Goal: Register for event/course

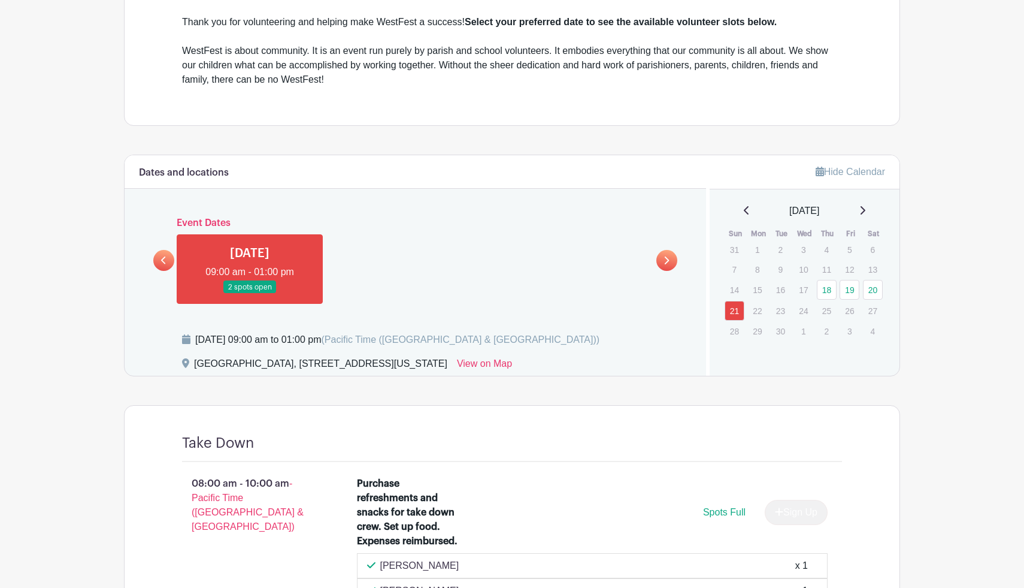
scroll to position [409, 0]
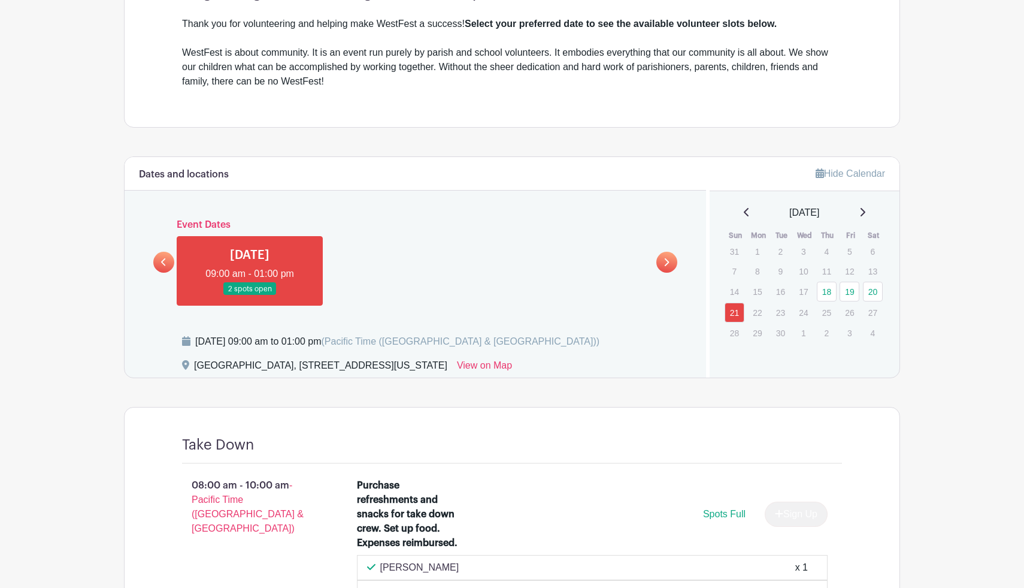
click at [164, 262] on icon at bounding box center [163, 262] width 5 height 9
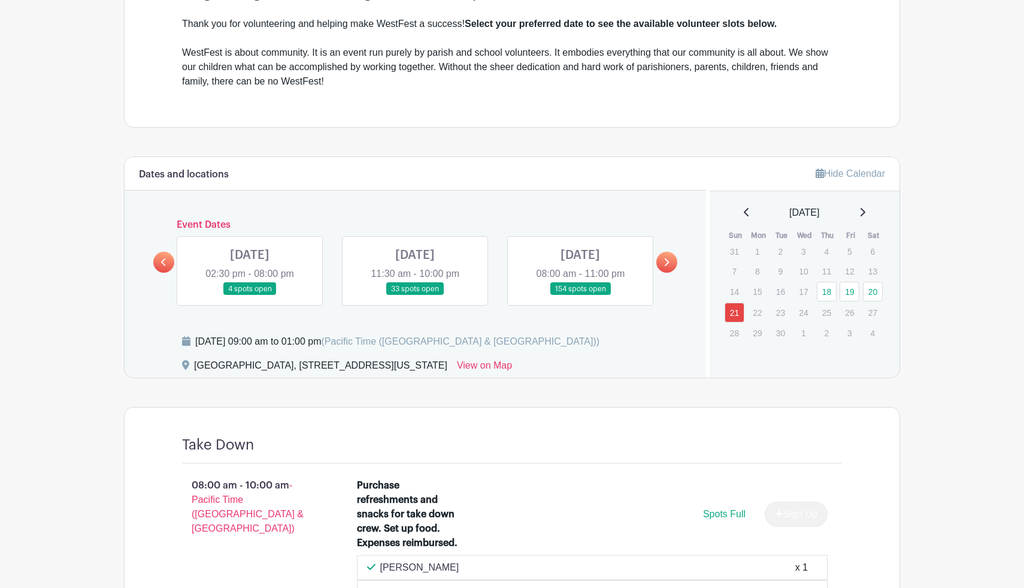
click at [250, 295] on link at bounding box center [250, 295] width 0 height 0
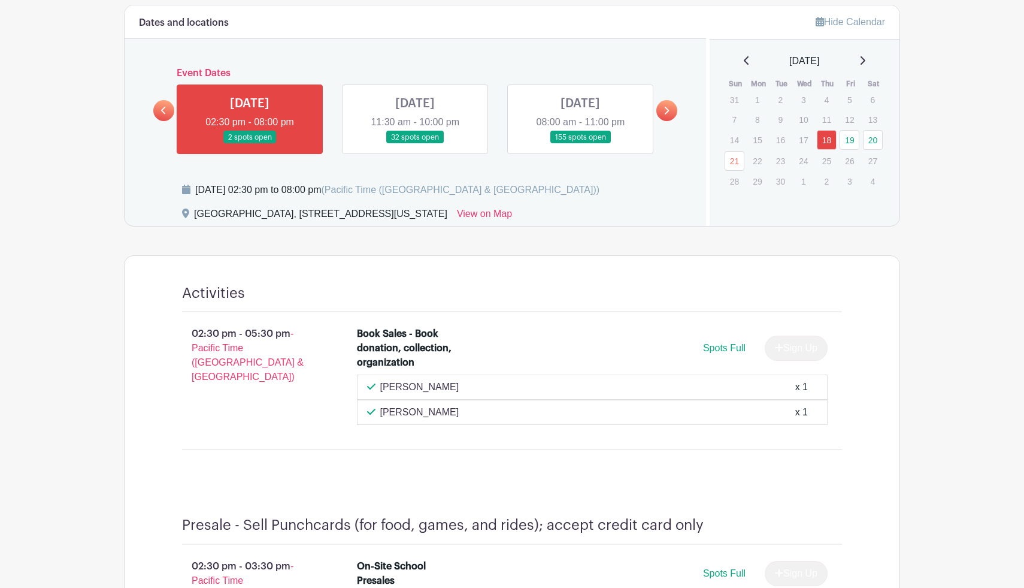
scroll to position [564, 0]
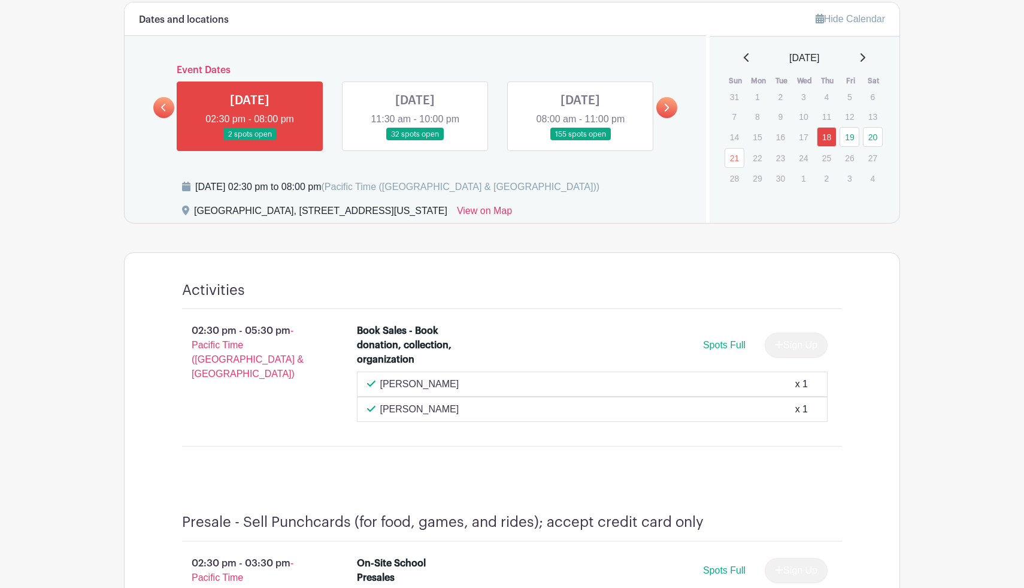
click at [415, 141] on link at bounding box center [415, 141] width 0 height 0
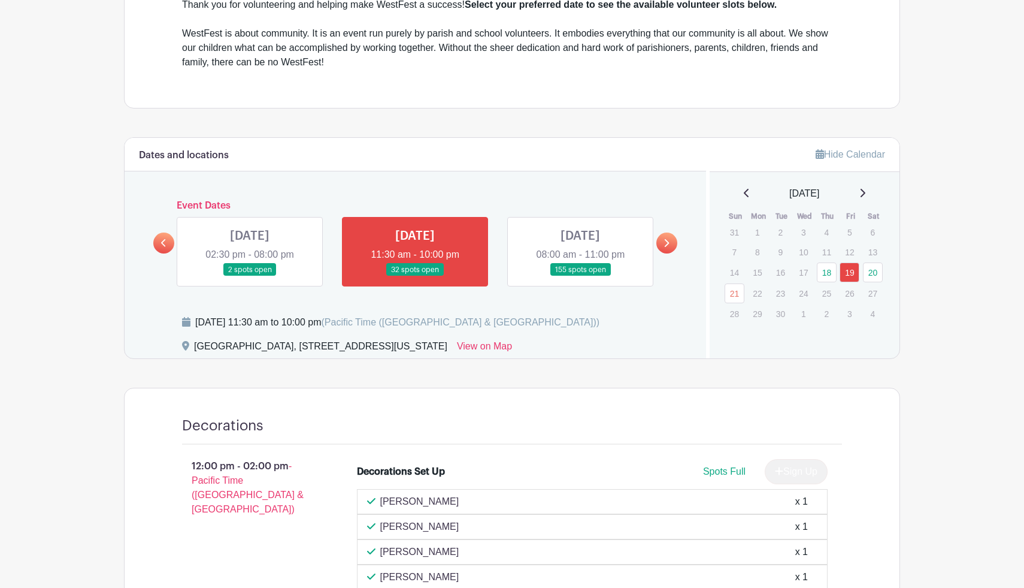
scroll to position [428, 0]
click at [581, 277] on link at bounding box center [581, 277] width 0 height 0
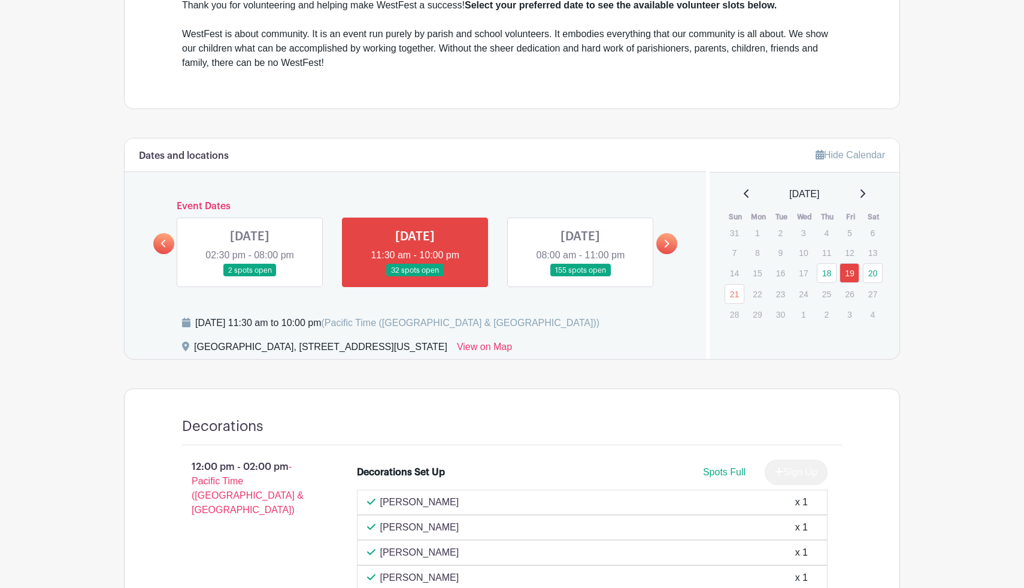
click at [668, 246] on icon at bounding box center [666, 243] width 5 height 9
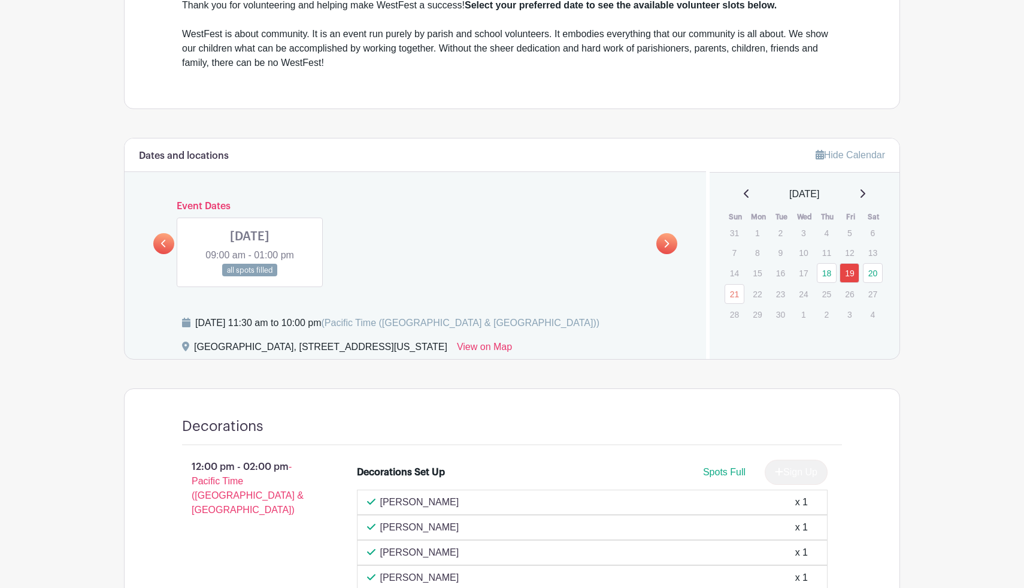
click at [167, 240] on link at bounding box center [163, 243] width 21 height 21
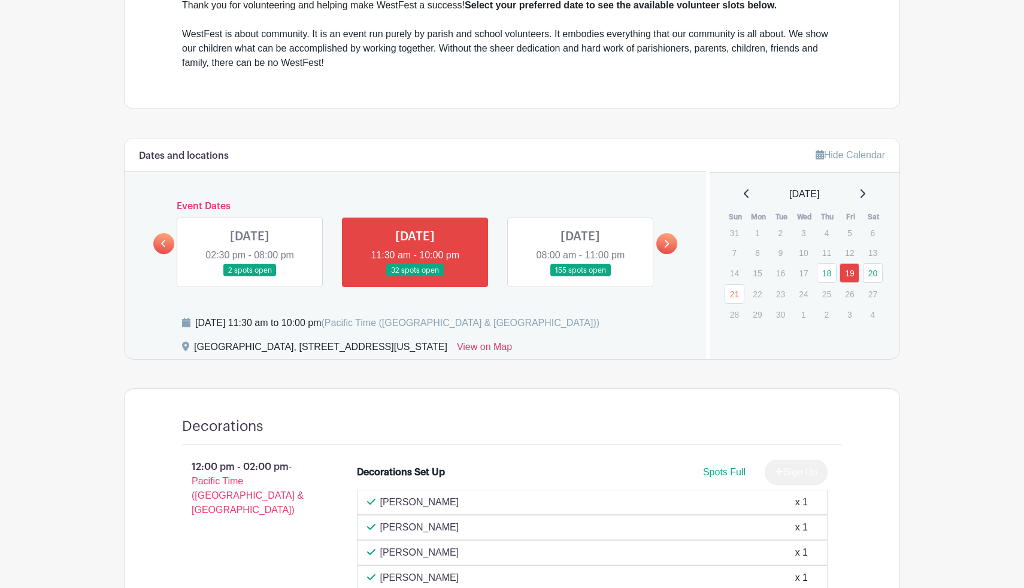
click at [581, 277] on link at bounding box center [581, 277] width 0 height 0
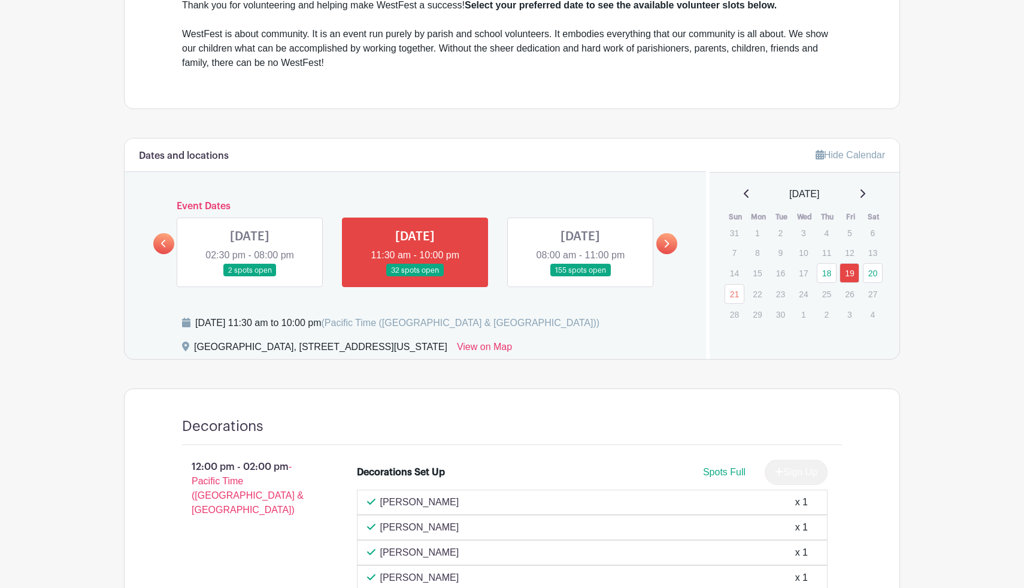
click at [250, 277] on link at bounding box center [250, 277] width 0 height 0
click at [872, 277] on link "20" at bounding box center [873, 273] width 20 height 20
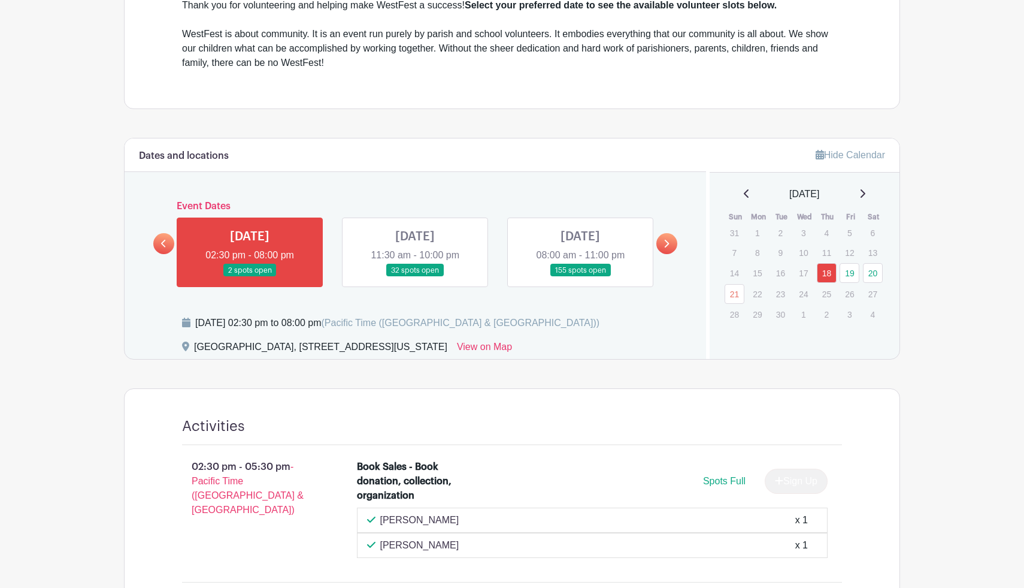
click at [581, 277] on link at bounding box center [581, 277] width 0 height 0
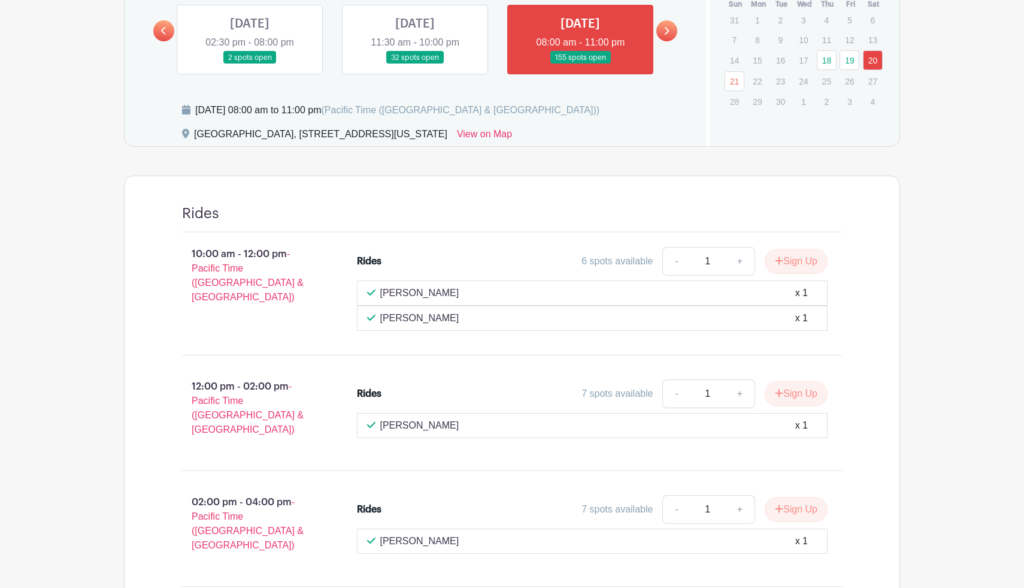
scroll to position [642, 0]
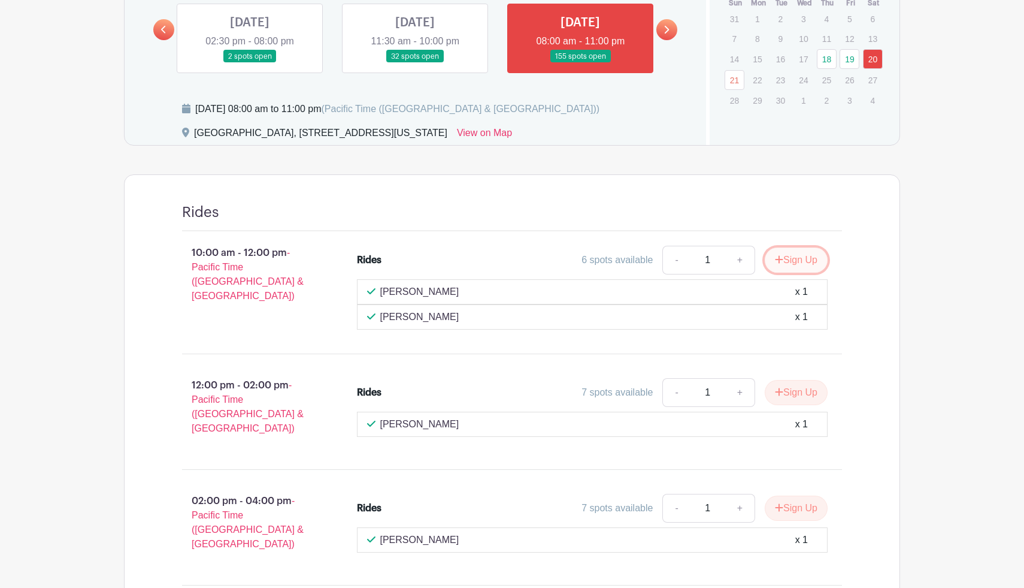
click at [809, 259] on button "Sign Up" at bounding box center [796, 259] width 63 height 25
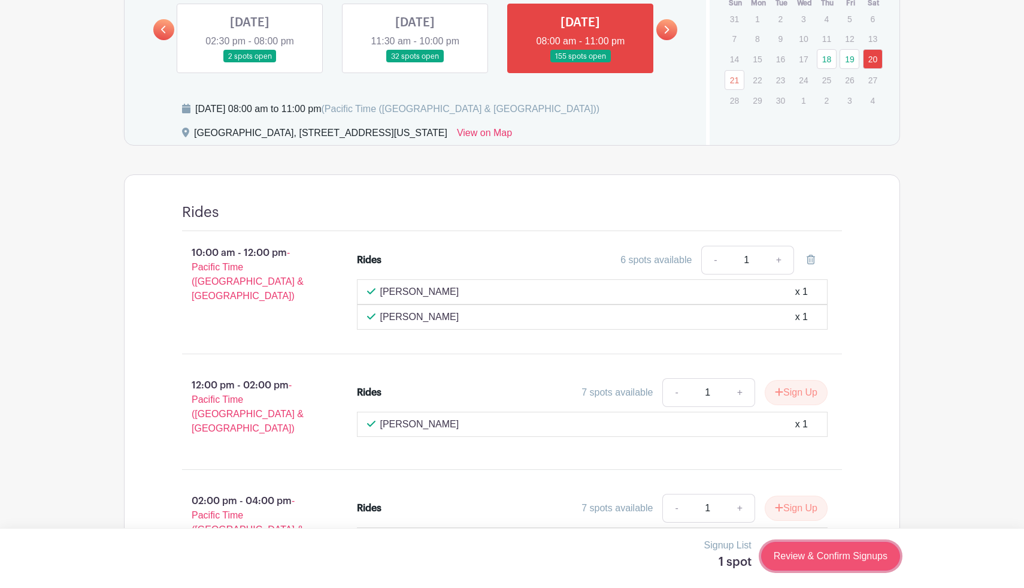
click at [802, 554] on link "Review & Confirm Signups" at bounding box center [830, 556] width 139 height 29
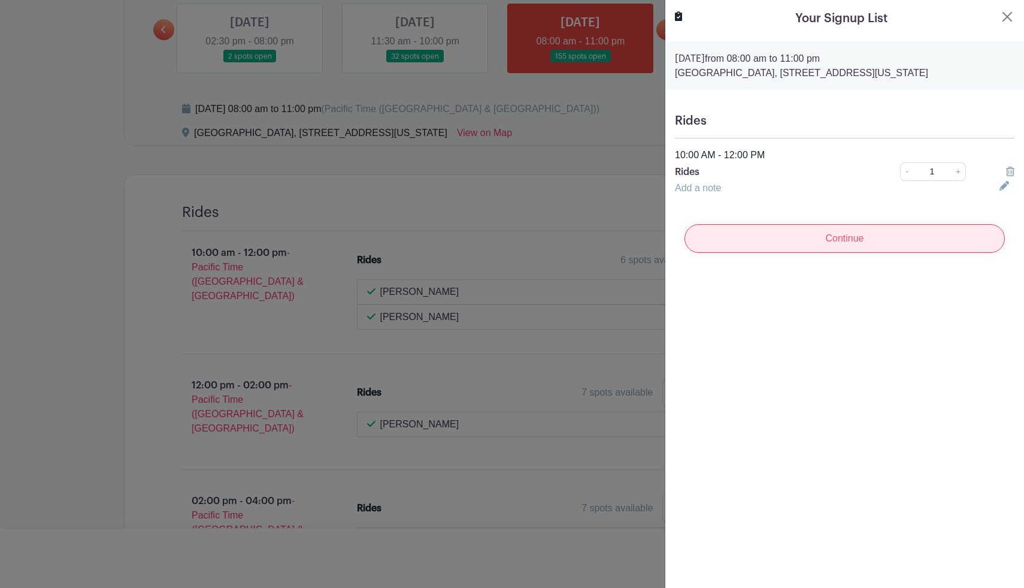
click at [873, 243] on input "Continue" at bounding box center [845, 238] width 321 height 29
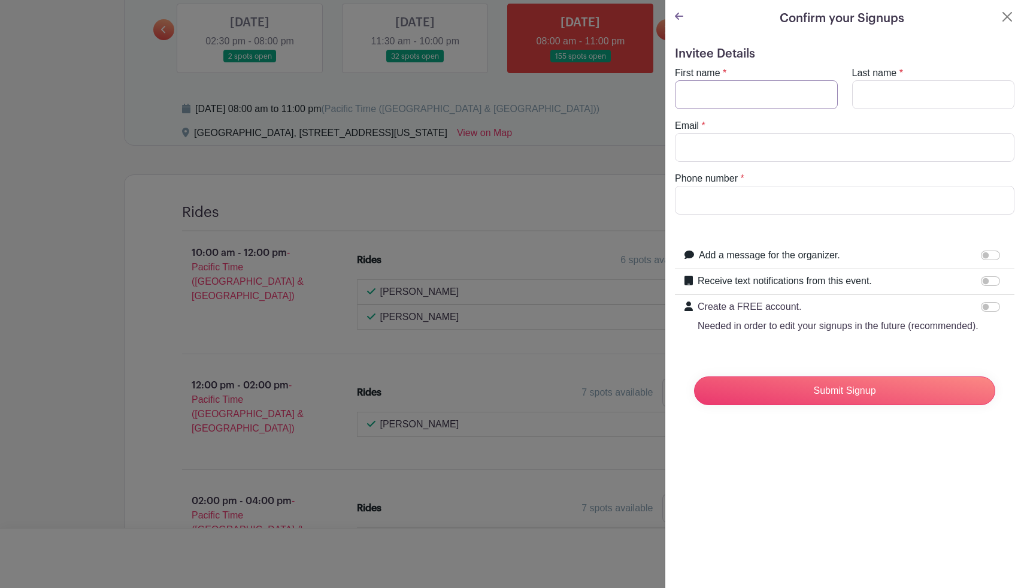
click at [732, 94] on input "First name" at bounding box center [756, 94] width 163 height 29
type input "[PERSON_NAME]"
type input "Kennel"
type input "[EMAIL_ADDRESS][DOMAIN_NAME]"
type input "6026204105"
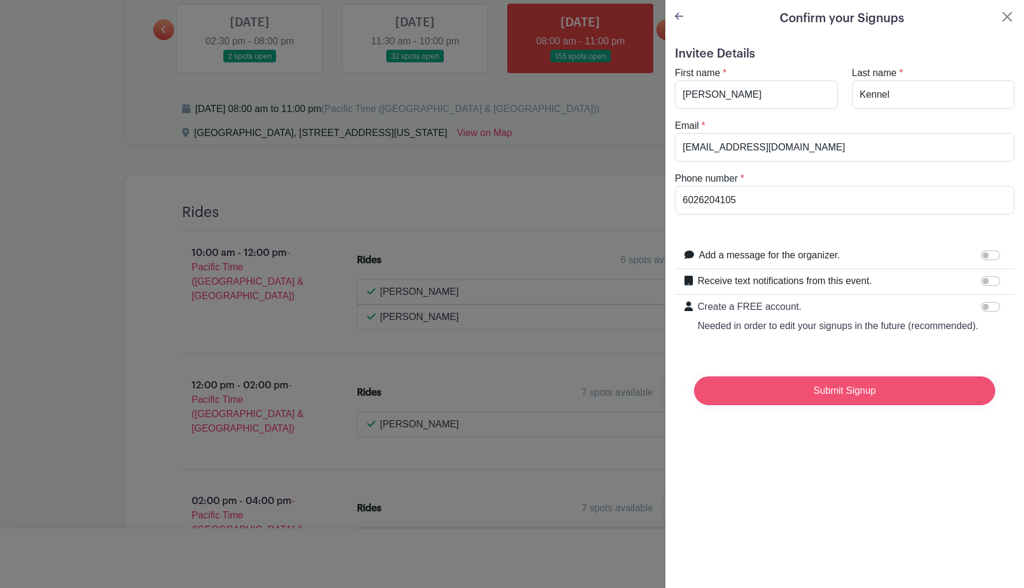
click at [890, 405] on input "Submit Signup" at bounding box center [844, 390] width 301 height 29
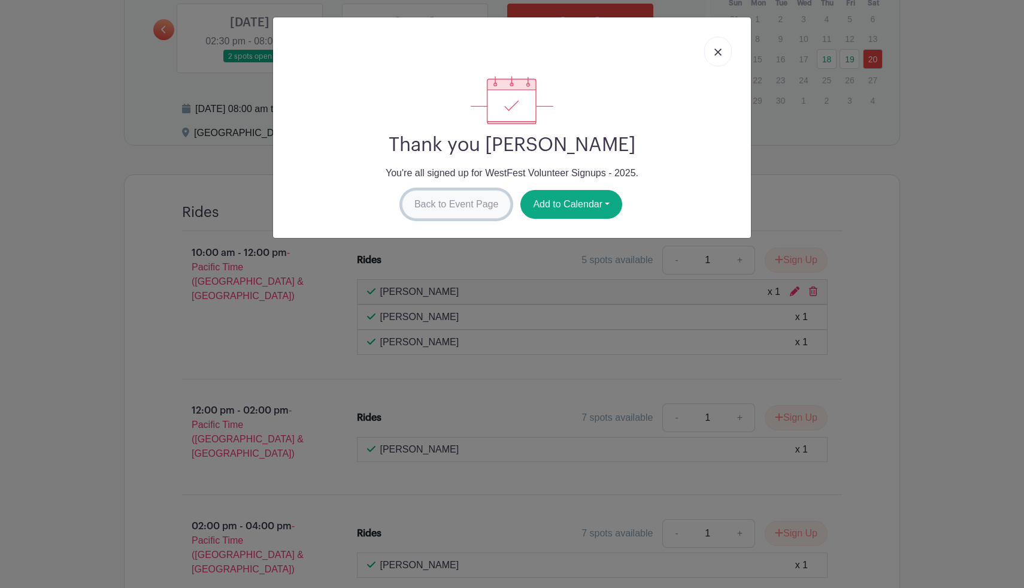
click at [483, 201] on link "Back to Event Page" at bounding box center [457, 204] width 110 height 29
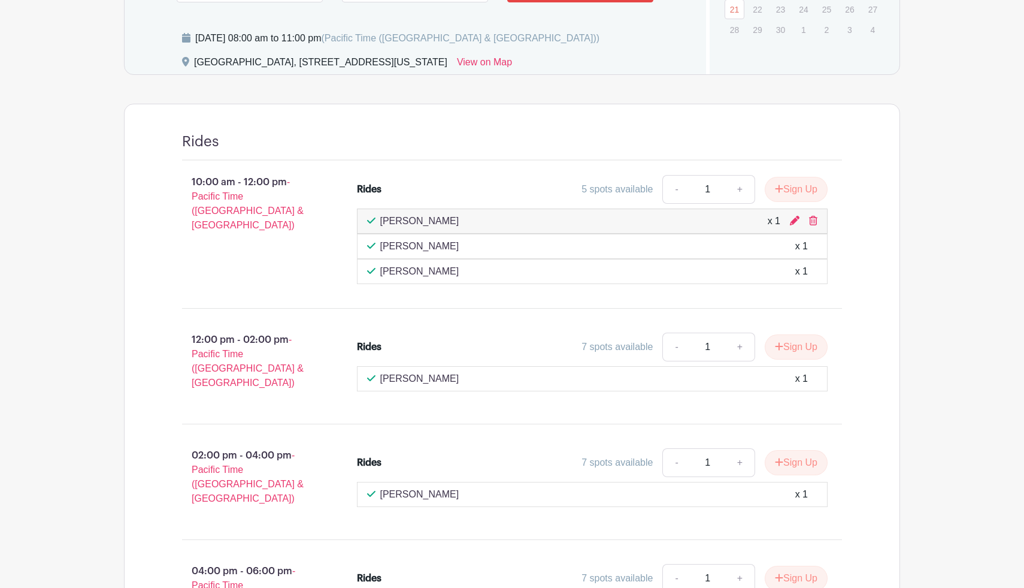
scroll to position [714, 0]
click at [792, 344] on button "Sign Up" at bounding box center [796, 345] width 63 height 25
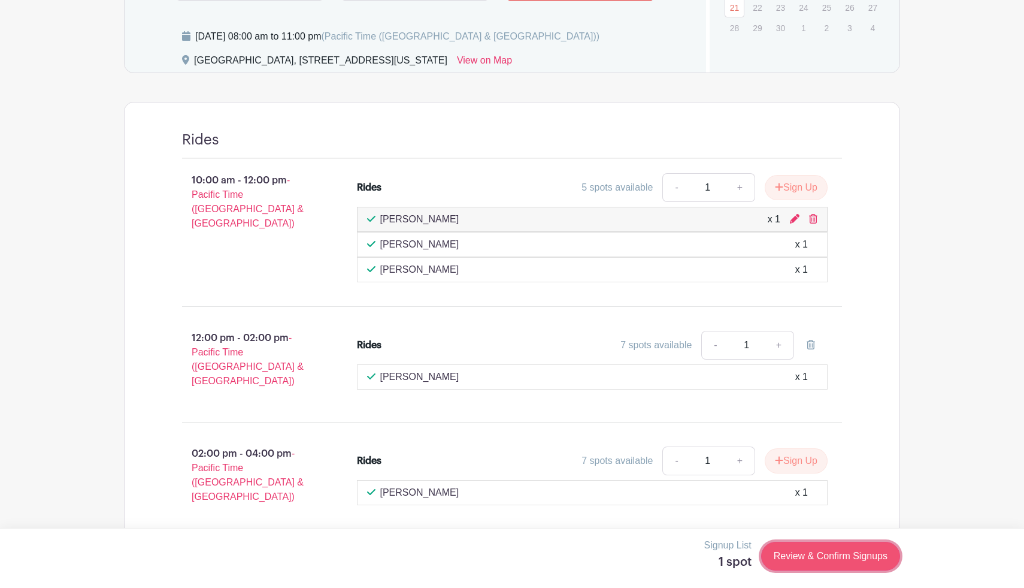
click at [836, 560] on link "Review & Confirm Signups" at bounding box center [830, 556] width 139 height 29
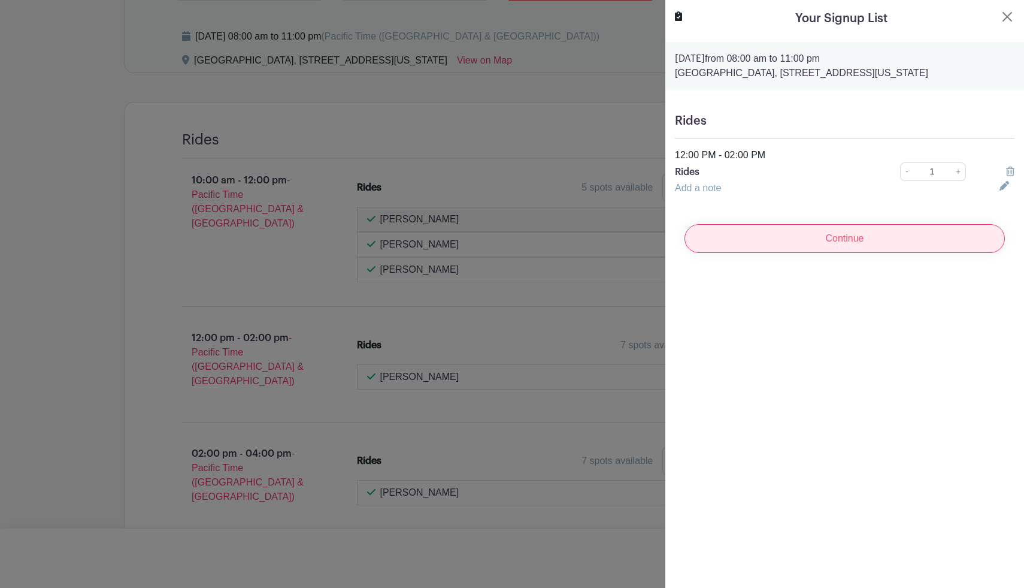
click at [902, 241] on input "Continue" at bounding box center [845, 238] width 321 height 29
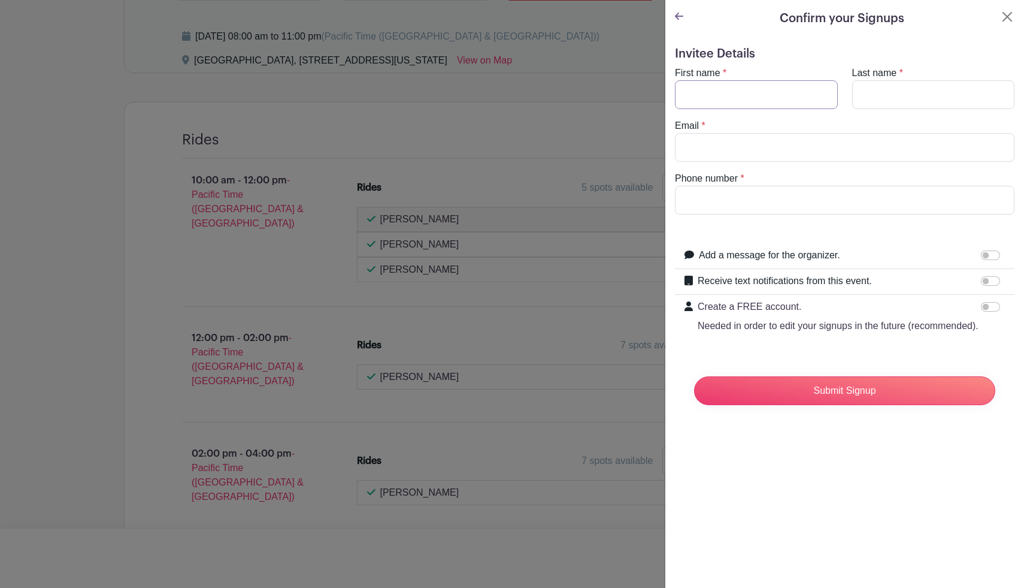
click at [776, 101] on input "First name" at bounding box center [756, 94] width 163 height 29
click at [616, 108] on div at bounding box center [512, 294] width 1024 height 588
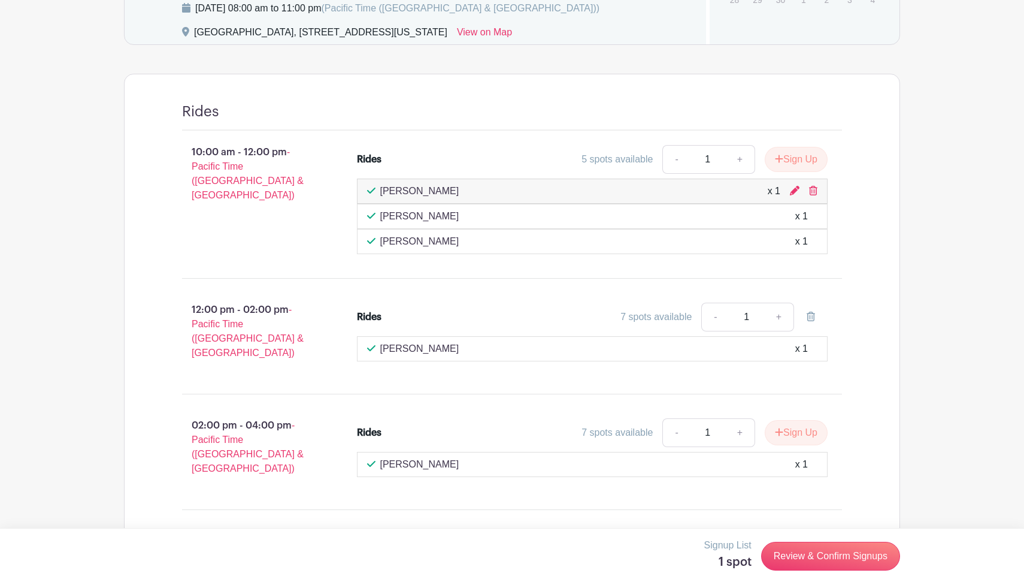
scroll to position [726, 0]
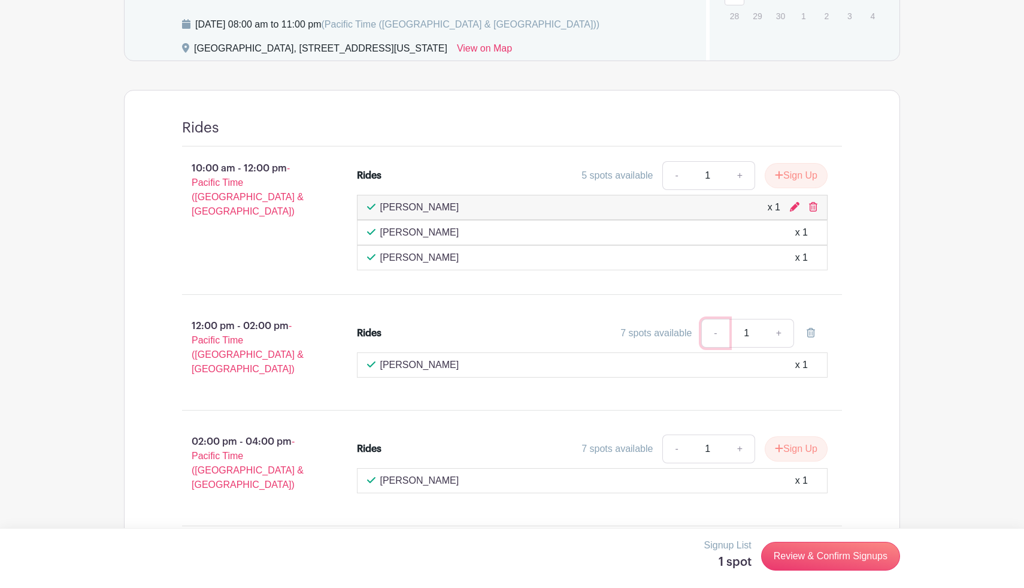
click at [708, 331] on link "-" at bounding box center [716, 333] width 28 height 29
click at [638, 325] on div "7 spots available - 1 +" at bounding box center [650, 333] width 353 height 29
click at [623, 337] on div "7 spots available" at bounding box center [656, 333] width 71 height 14
click at [800, 554] on link "Review & Confirm Signups" at bounding box center [830, 556] width 139 height 29
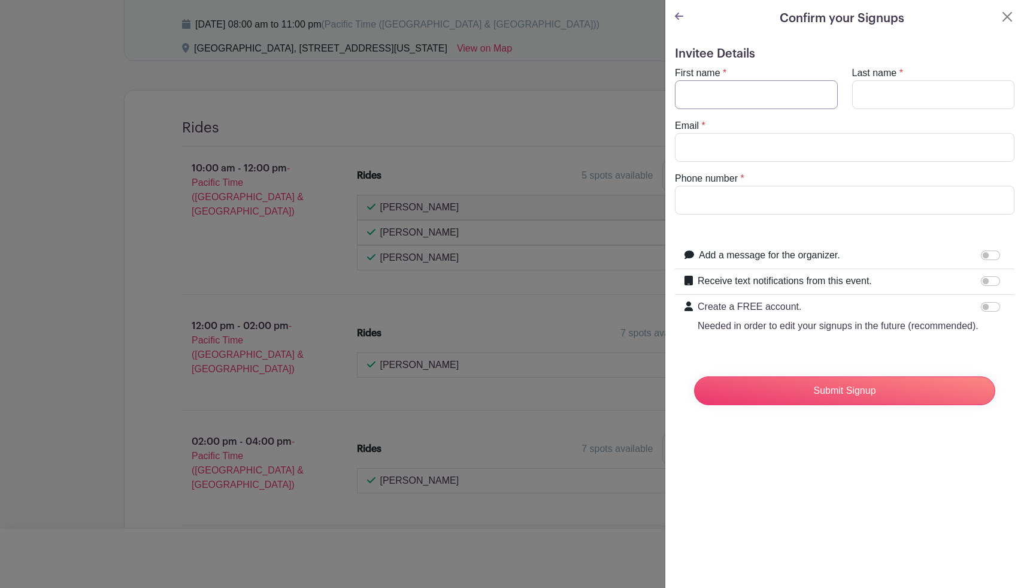
click at [742, 84] on input "First name" at bounding box center [756, 94] width 163 height 29
type input "[PERSON_NAME]"
type input "Kennel"
type input "[EMAIL_ADDRESS][DOMAIN_NAME]"
type input "6026204105"
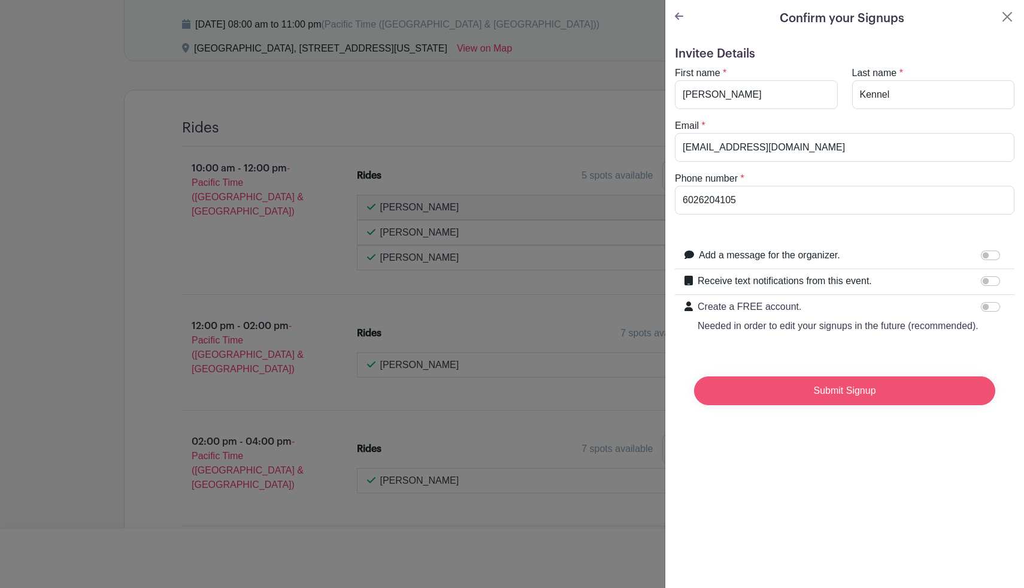
click at [859, 405] on input "Submit Signup" at bounding box center [844, 390] width 301 height 29
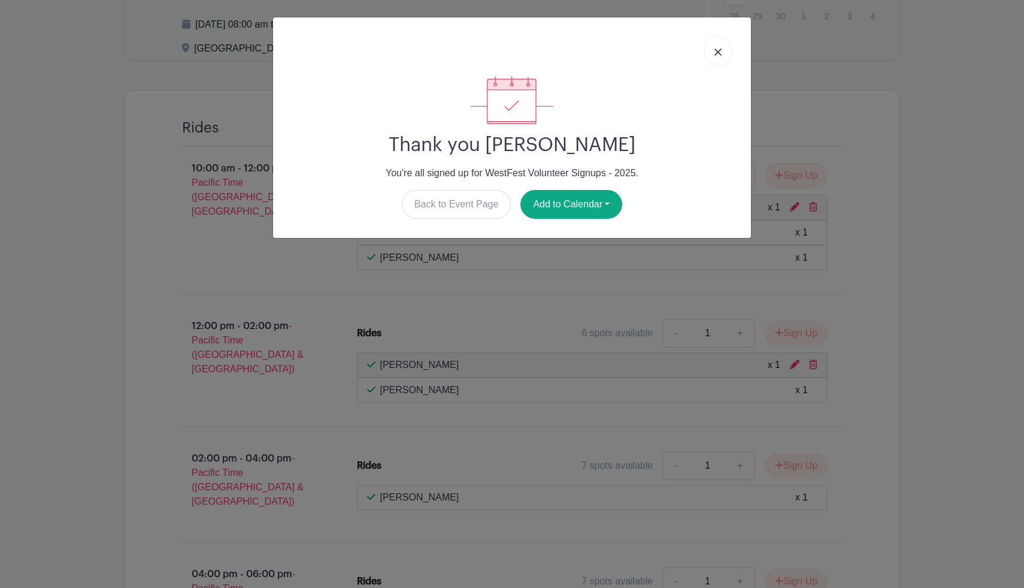
click at [720, 50] on img at bounding box center [718, 52] width 7 height 7
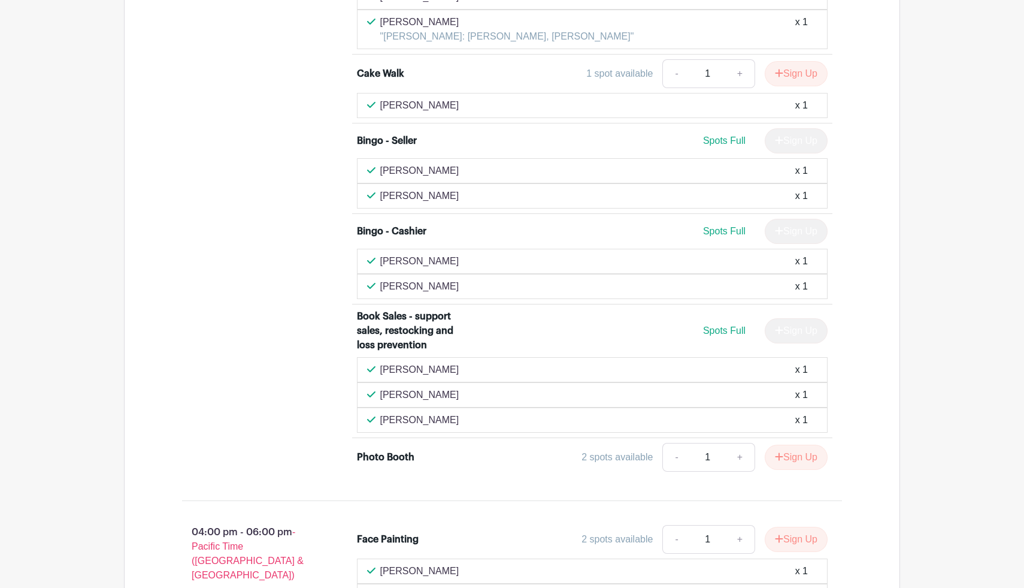
scroll to position [3747, 0]
click at [805, 444] on button "Sign Up" at bounding box center [796, 456] width 63 height 25
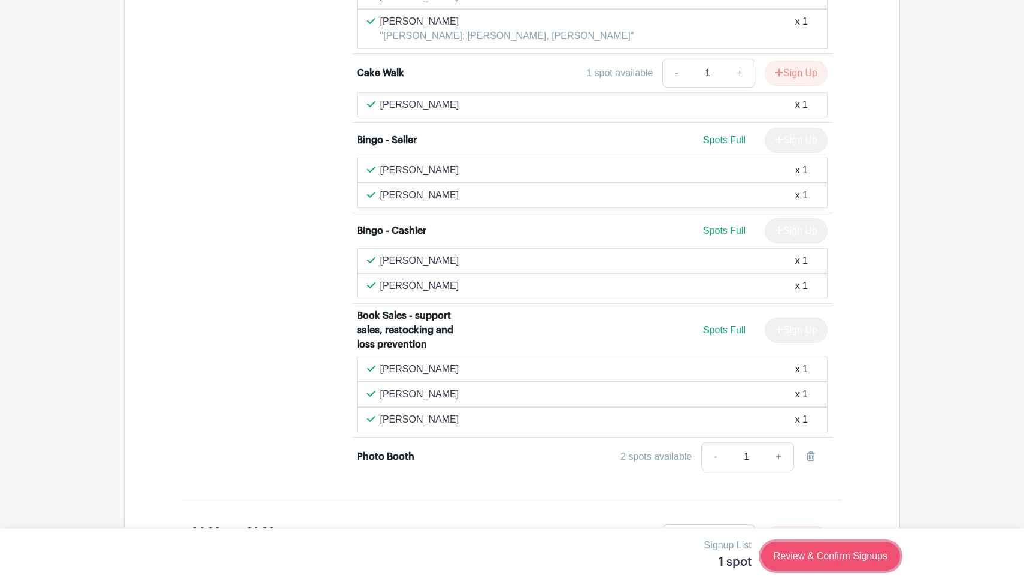
click at [811, 561] on link "Review & Confirm Signups" at bounding box center [830, 556] width 139 height 29
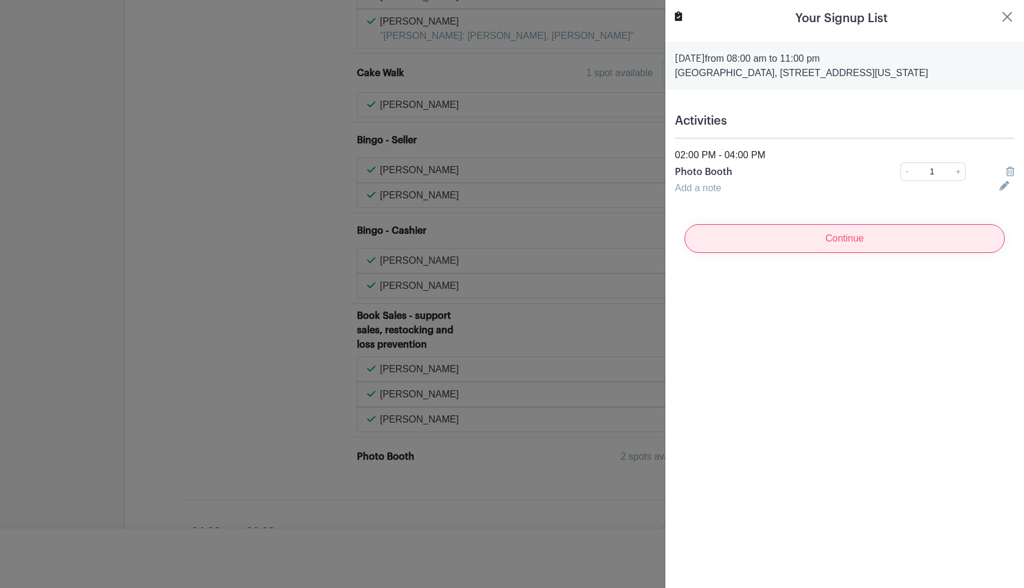
click at [876, 243] on input "Continue" at bounding box center [845, 238] width 321 height 29
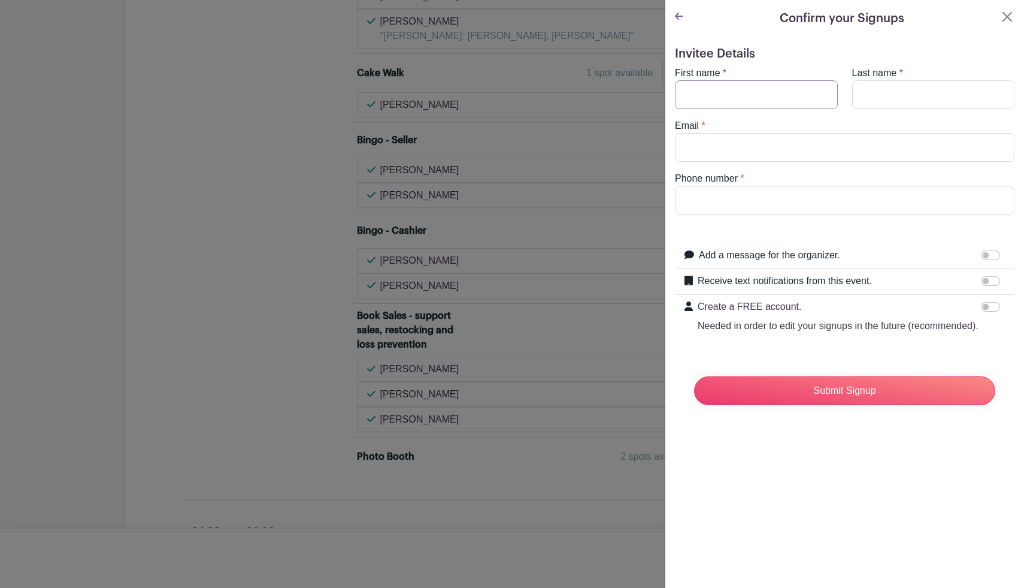
click at [784, 95] on input "First name" at bounding box center [756, 94] width 163 height 29
type input "Sofia"
type input "Kennel"
type input "[EMAIL_ADDRESS][DOMAIN_NAME]"
type input "6026204105"
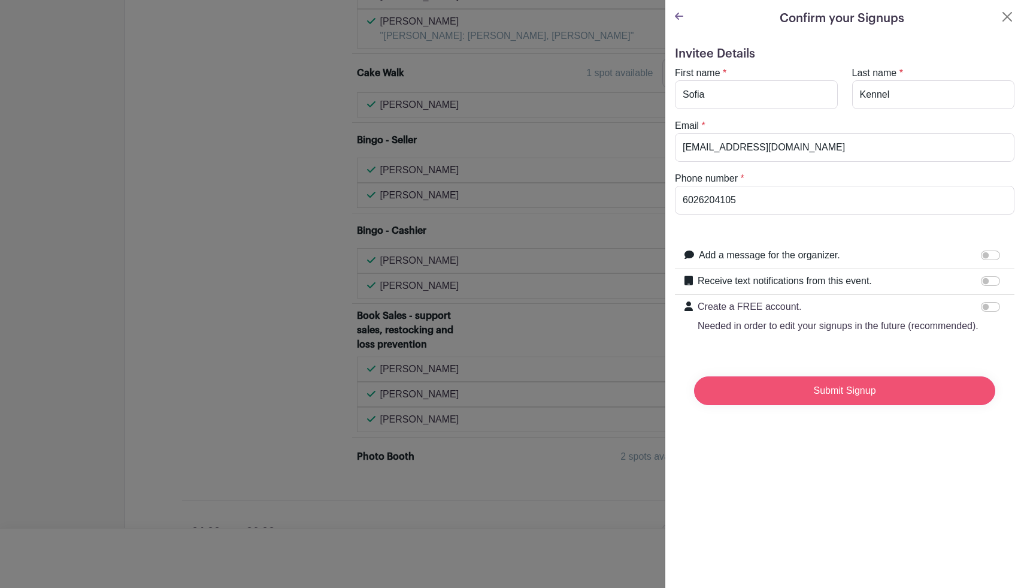
click at [859, 398] on input "Submit Signup" at bounding box center [844, 390] width 301 height 29
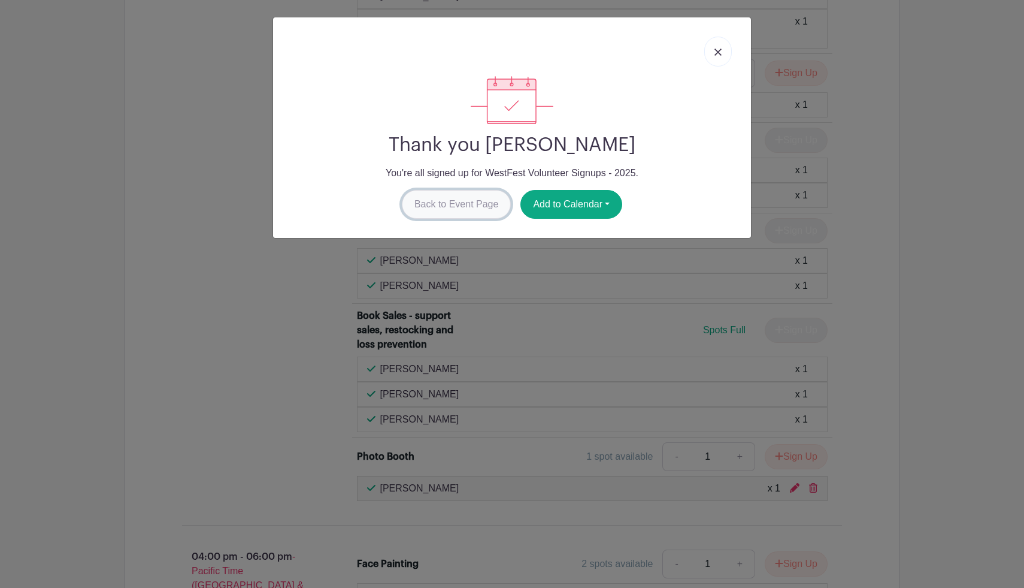
click at [452, 206] on link "Back to Event Page" at bounding box center [457, 204] width 110 height 29
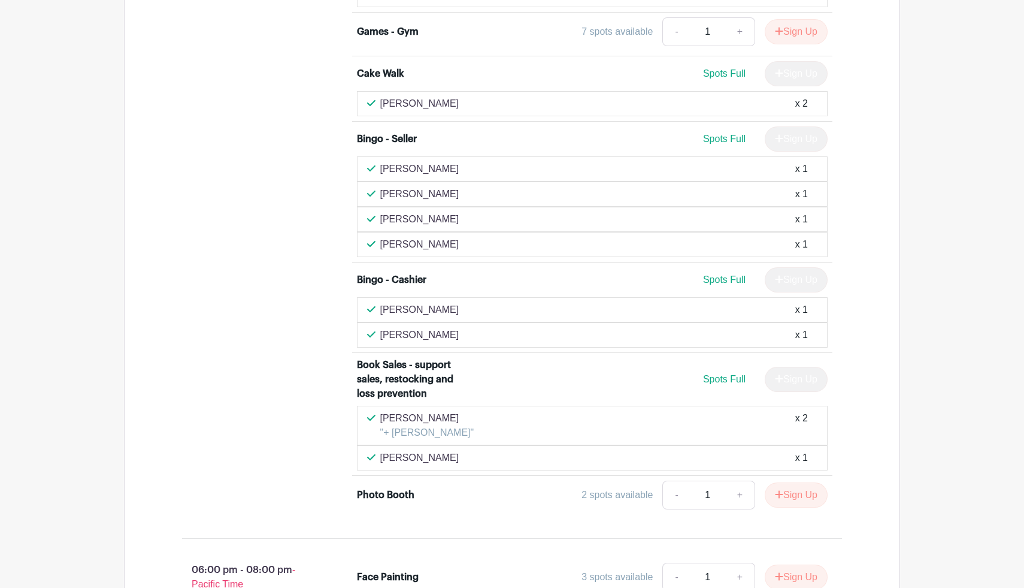
scroll to position [4467, 0]
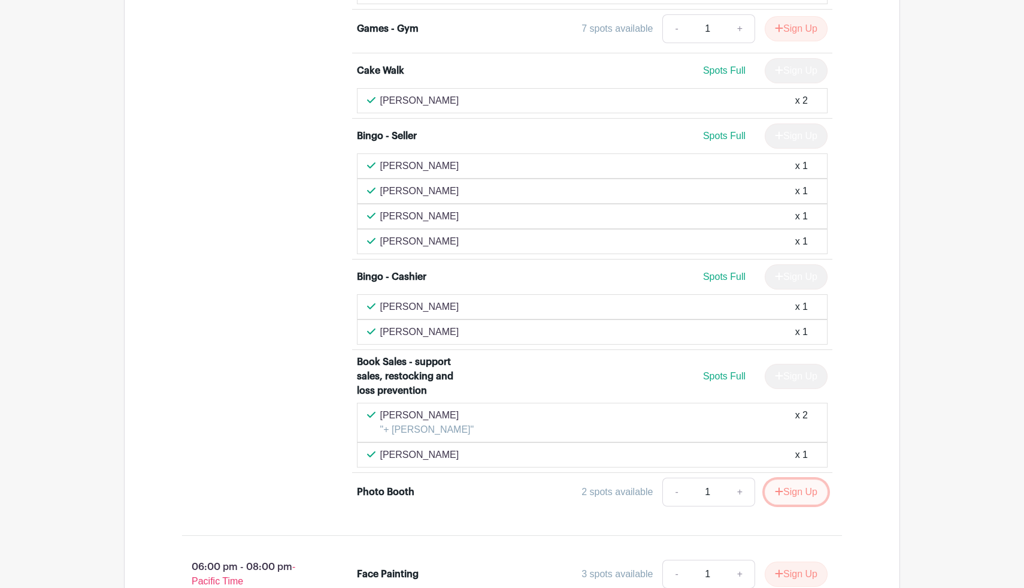
click at [805, 482] on button "Sign Up" at bounding box center [796, 491] width 63 height 25
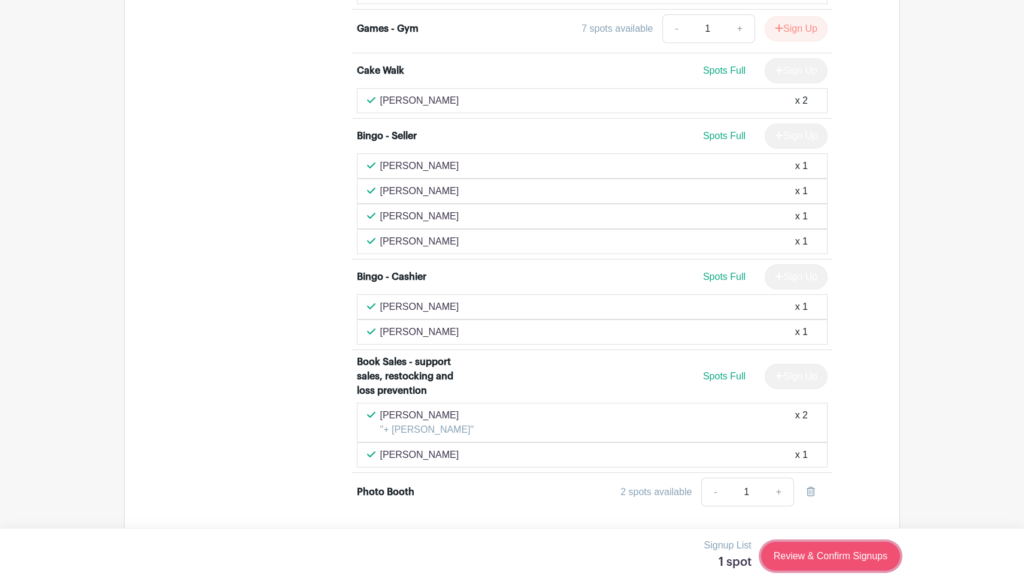
click at [815, 548] on link "Review & Confirm Signups" at bounding box center [830, 556] width 139 height 29
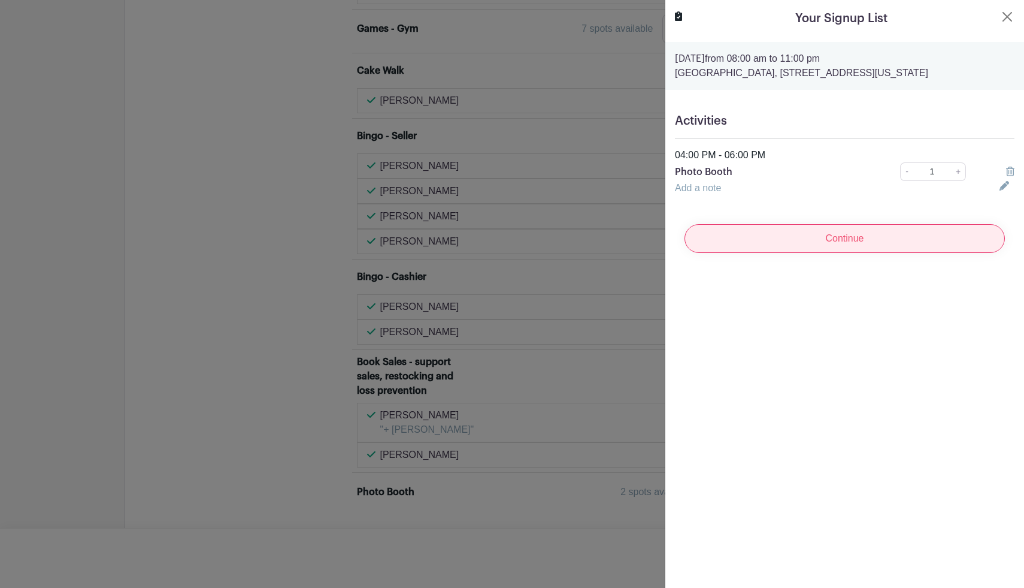
click at [747, 253] on input "Continue" at bounding box center [845, 238] width 321 height 29
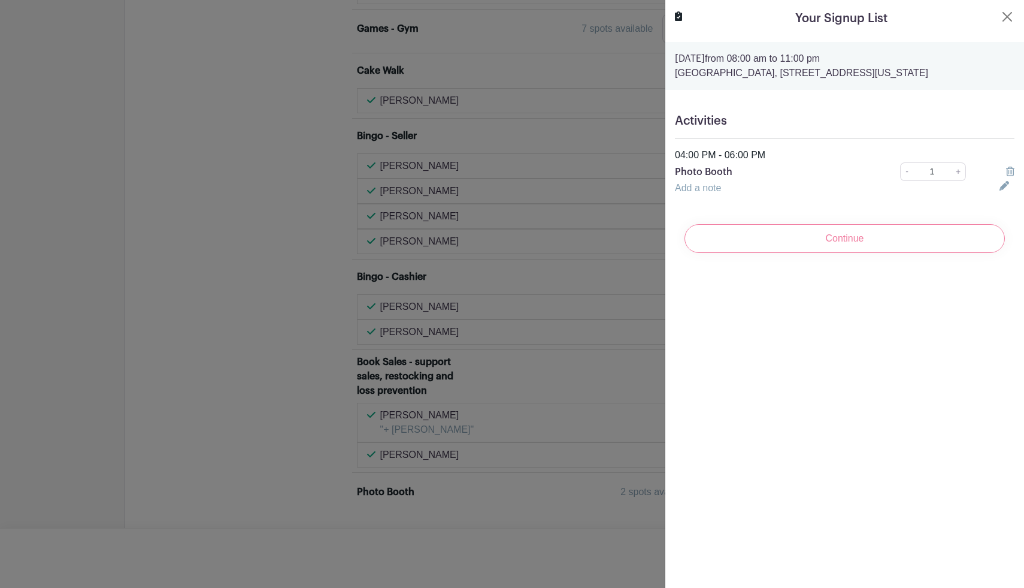
click at [850, 245] on div "Continue" at bounding box center [845, 238] width 340 height 48
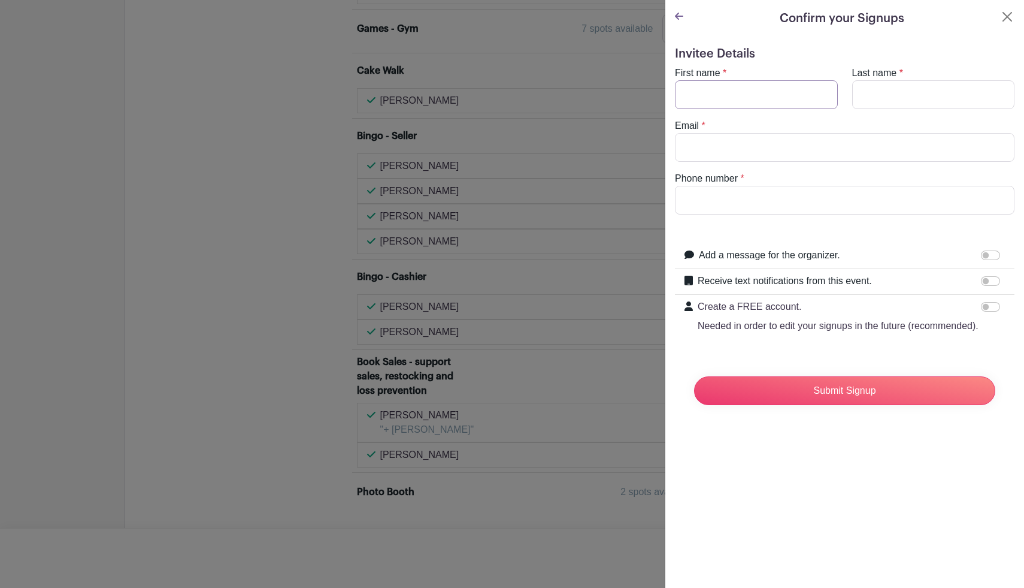
click at [775, 92] on input "First name" at bounding box center [756, 94] width 163 height 29
type input "Sofia"
type input "Kennel"
type input "[EMAIL_ADDRESS][DOMAIN_NAME]"
type input "6026204105"
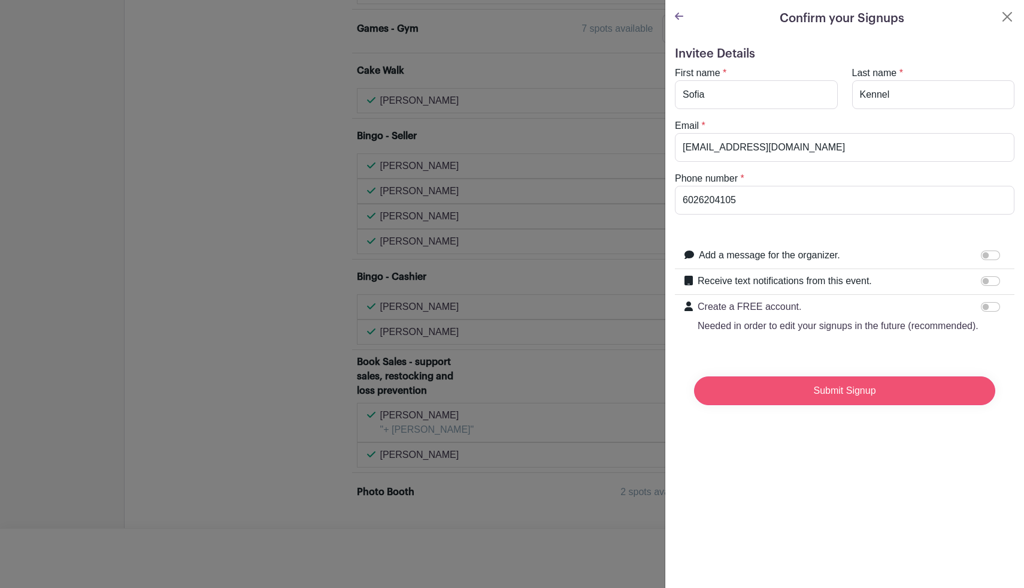
click at [862, 405] on input "Submit Signup" at bounding box center [844, 390] width 301 height 29
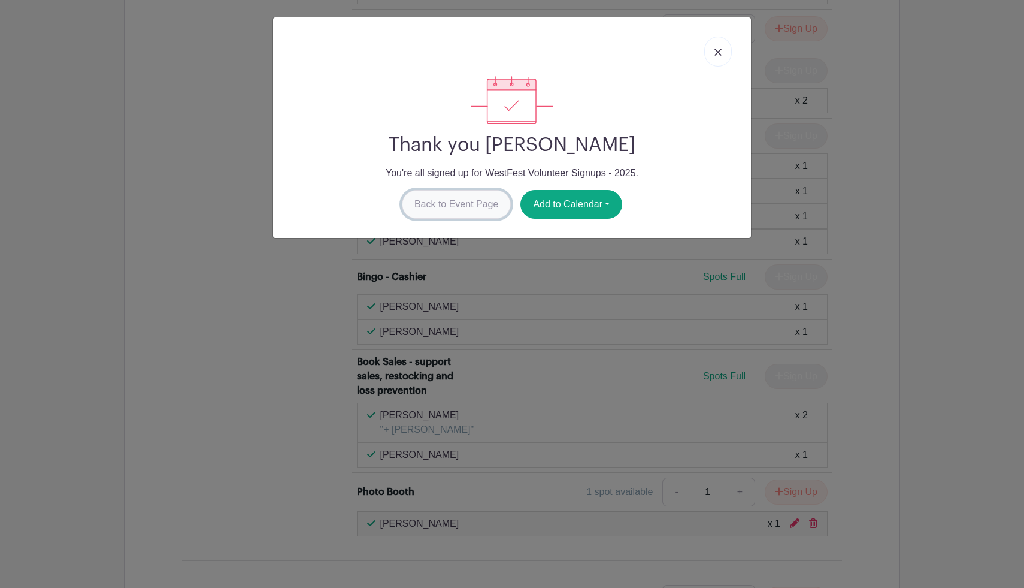
click at [475, 208] on link "Back to Event Page" at bounding box center [457, 204] width 110 height 29
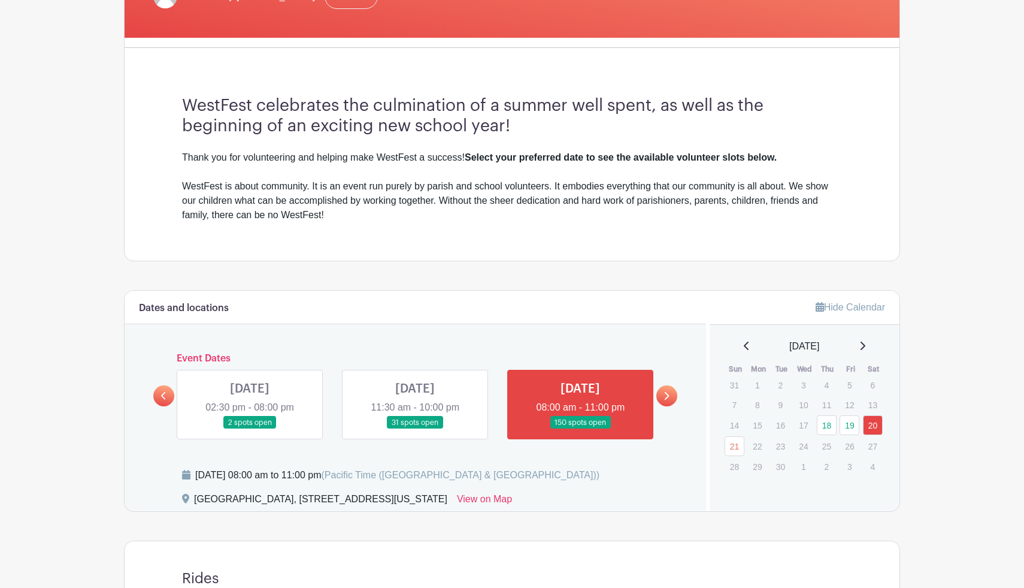
scroll to position [321, 0]
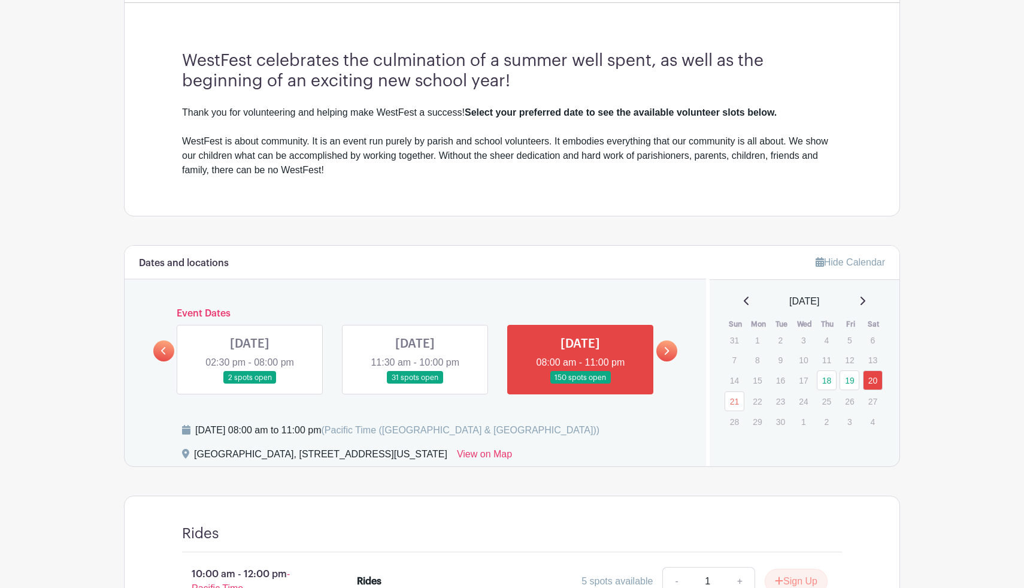
click at [415, 384] on link at bounding box center [415, 384] width 0 height 0
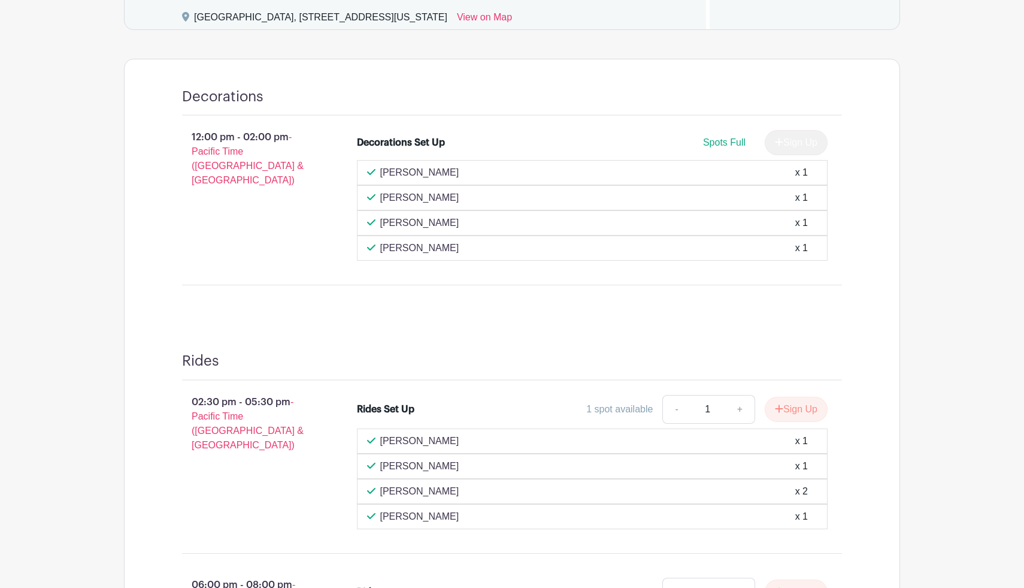
scroll to position [758, 0]
click at [798, 415] on button "Sign Up" at bounding box center [796, 407] width 63 height 25
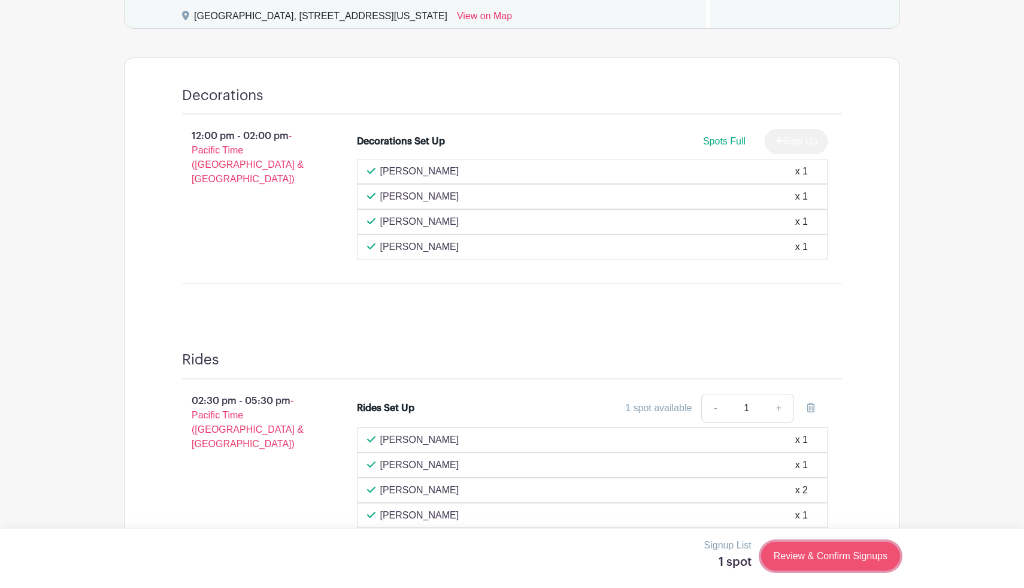
click at [812, 555] on link "Review & Confirm Signups" at bounding box center [830, 556] width 139 height 29
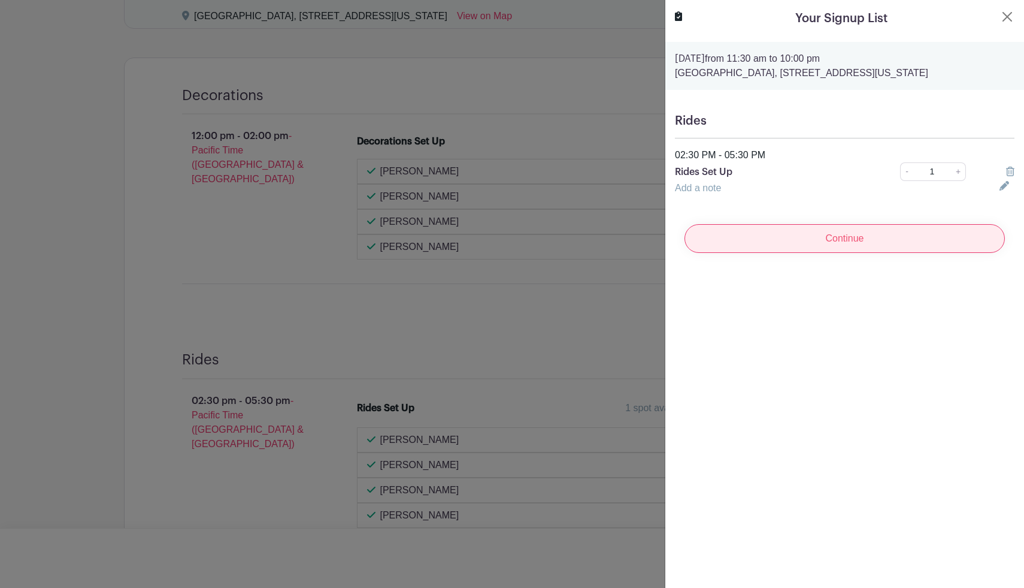
click at [857, 238] on input "Continue" at bounding box center [845, 238] width 321 height 29
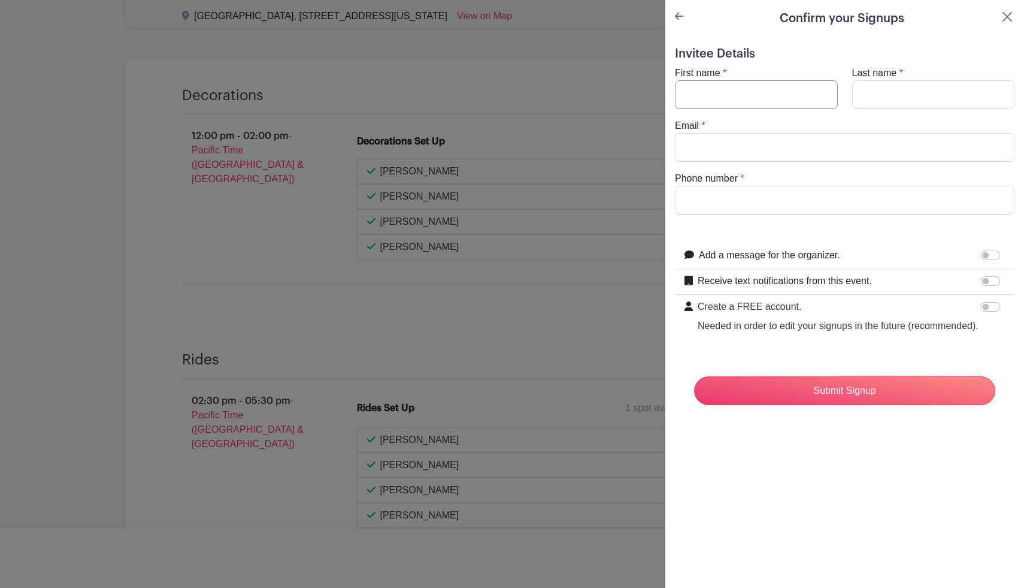
click at [762, 101] on input "First name" at bounding box center [756, 94] width 163 height 29
type input "Sofia"
type input "Kennel"
type input "[EMAIL_ADDRESS][DOMAIN_NAME]"
type input "6026204105"
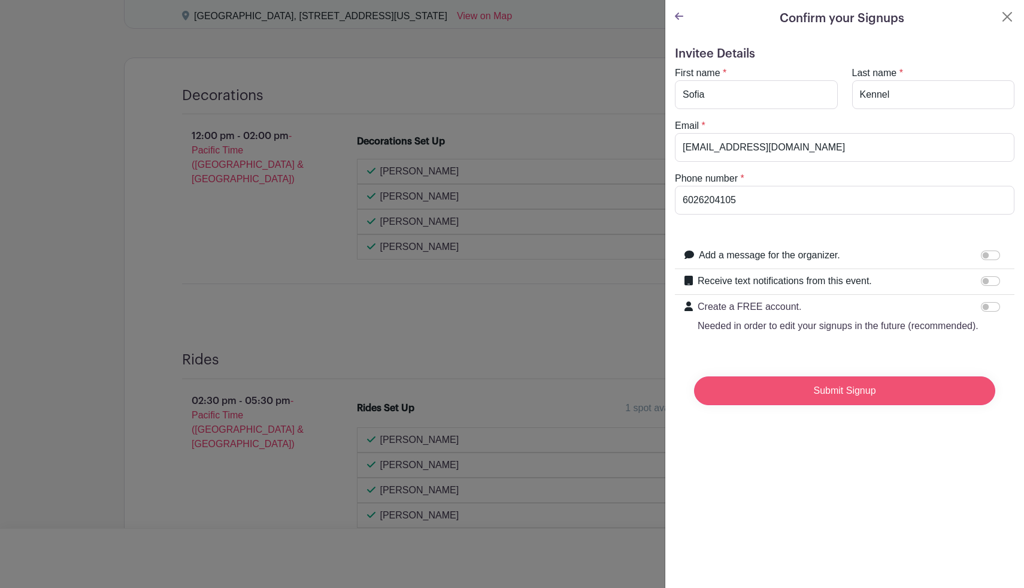
click at [839, 405] on input "Submit Signup" at bounding box center [844, 390] width 301 height 29
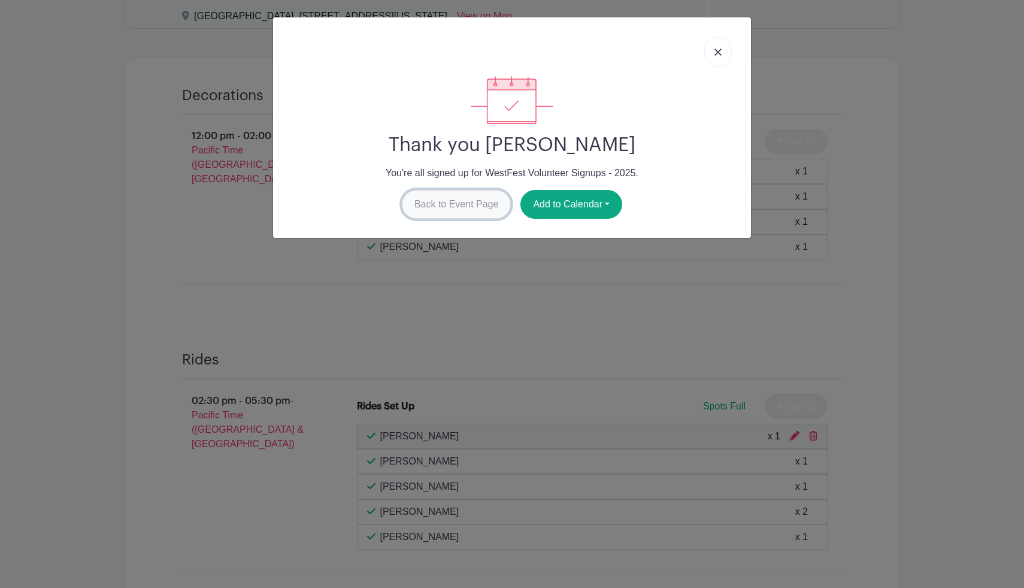
click at [471, 217] on link "Back to Event Page" at bounding box center [457, 204] width 110 height 29
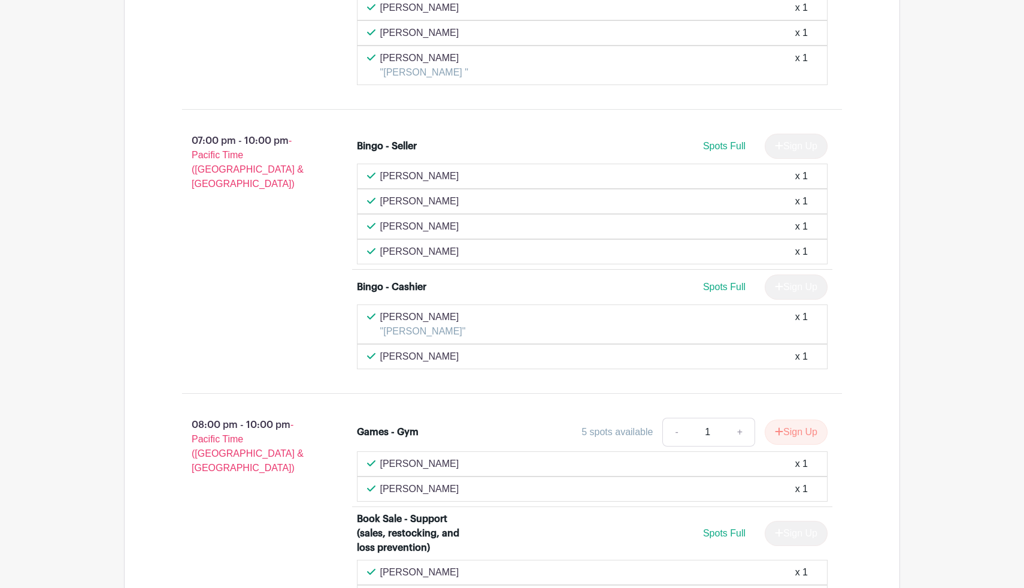
scroll to position [3144, 0]
